Goal: Task Accomplishment & Management: Use online tool/utility

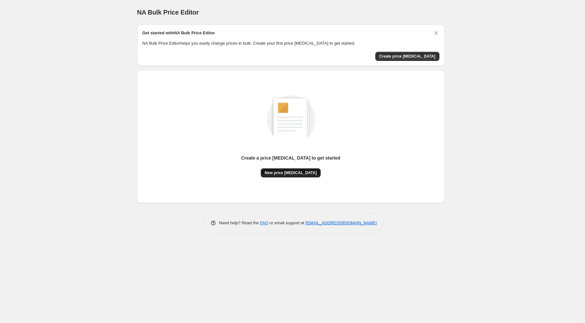
click at [289, 177] on button "New price [MEDICAL_DATA]" at bounding box center [291, 172] width 60 height 9
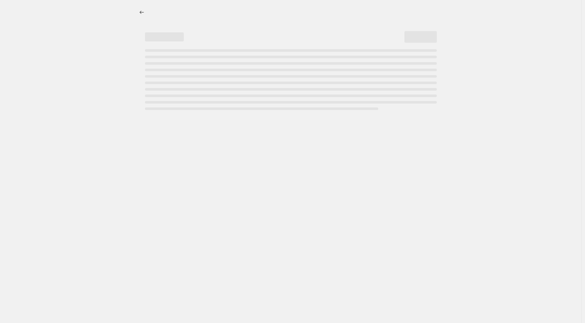
select select "percentage"
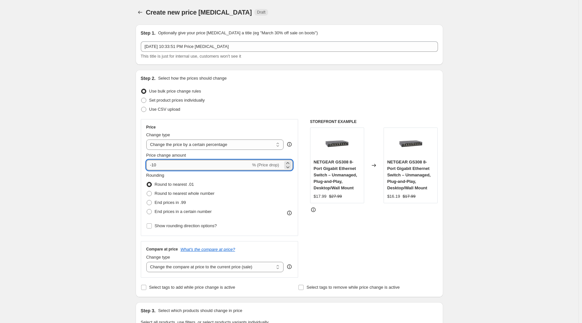
click at [188, 161] on input "-10" at bounding box center [198, 165] width 104 height 10
type input "-1"
type input "-40"
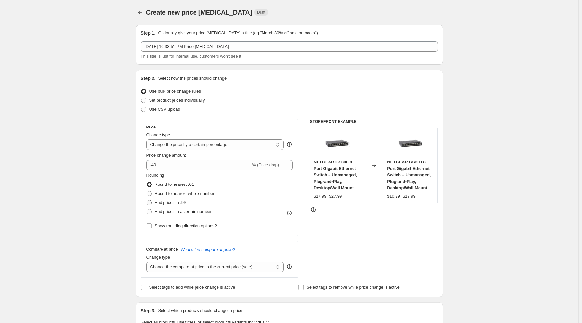
click at [152, 202] on span at bounding box center [149, 202] width 5 height 5
click at [147, 200] on input "End prices in .99" at bounding box center [147, 200] width 0 height 0
radio input "true"
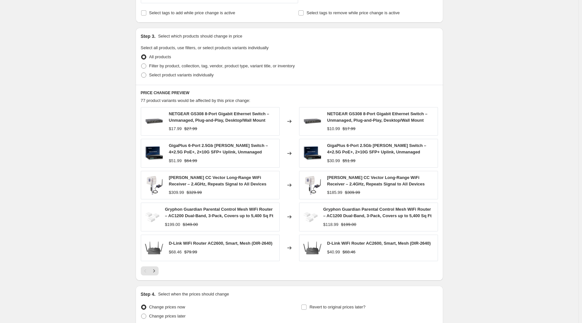
scroll to position [331, 0]
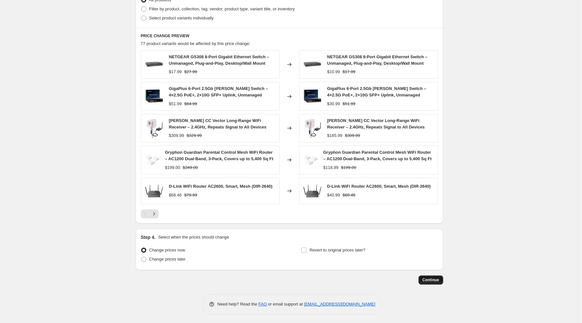
click at [433, 278] on span "Continue" at bounding box center [430, 279] width 17 height 5
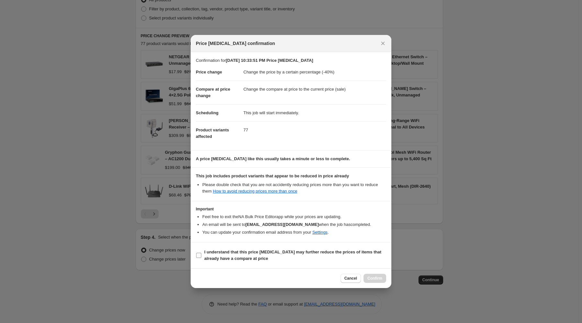
click at [246, 256] on b "I understand that this price [MEDICAL_DATA] may further reduce the prices of it…" at bounding box center [292, 254] width 177 height 11
click at [201, 256] on input "I understand that this price [MEDICAL_DATA] may further reduce the prices of it…" at bounding box center [198, 255] width 5 height 5
checkbox input "true"
click at [377, 277] on span "Confirm" at bounding box center [374, 278] width 15 height 5
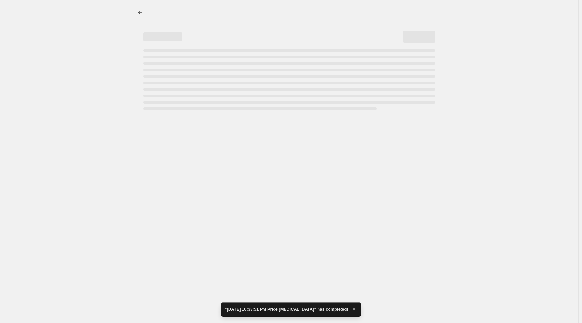
select select "percentage"
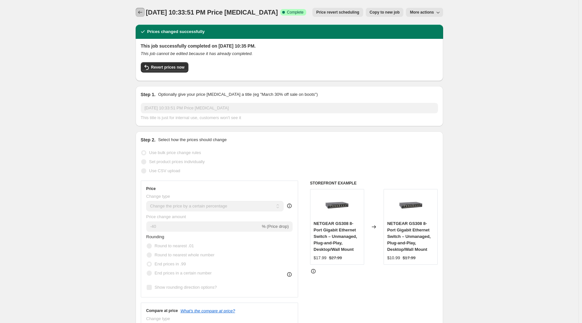
click at [142, 11] on icon "Price change jobs" at bounding box center [140, 12] width 6 height 6
